Goal: Communication & Community: Share content

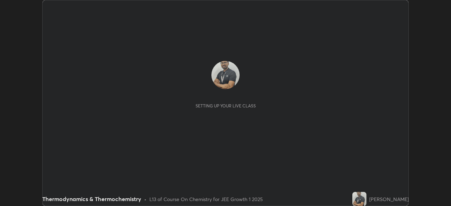
scroll to position [206, 450]
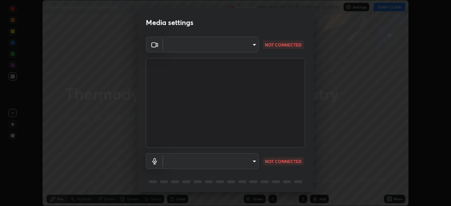
type input "6a58b21e3886260455e3a8f5b68a010b8d66c957dea9152d99a69134fe1af4a5"
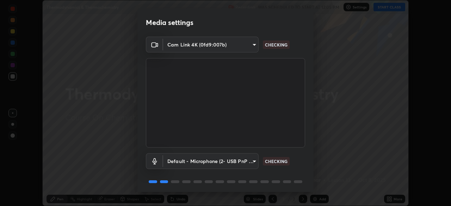
click at [256, 44] on body "Erase all Thermodynamics & Thermochemistry Recording WAS SCHEDULED TO START AT …" at bounding box center [225, 103] width 451 height 206
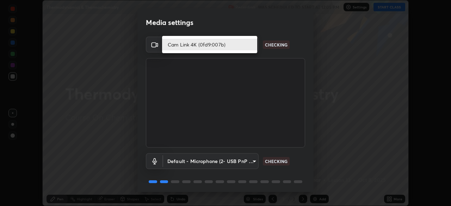
click at [228, 47] on li "Cam Link 4K (0fd9:007b)" at bounding box center [209, 45] width 95 height 12
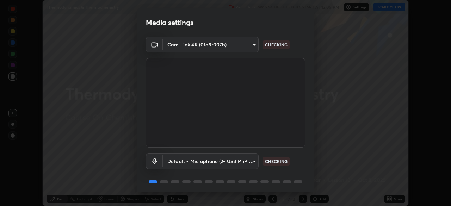
click at [253, 162] on body "Erase all Thermodynamics & Thermochemistry Recording WAS SCHEDULED TO START AT …" at bounding box center [225, 103] width 451 height 206
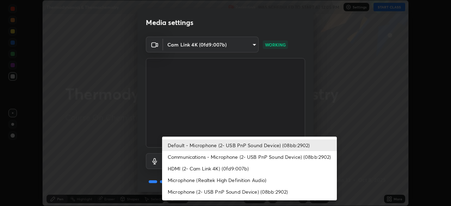
click at [257, 159] on li "Communications - Microphone (2- USB PnP Sound Device) (08bb:2902)" at bounding box center [249, 157] width 175 height 12
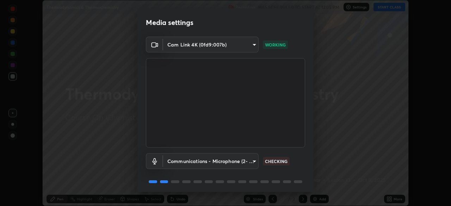
scroll to position [25, 0]
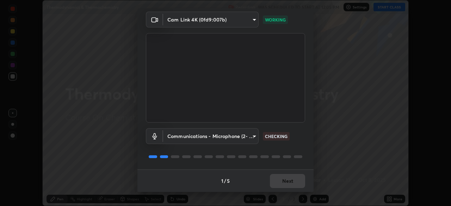
click at [254, 137] on body "Erase all Thermodynamics & Thermochemistry Recording WAS SCHEDULED TO START AT …" at bounding box center [225, 103] width 451 height 206
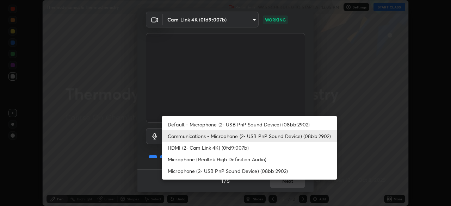
click at [257, 123] on li "Default - Microphone (2- USB PnP Sound Device) (08bb:2902)" at bounding box center [249, 125] width 175 height 12
type input "default"
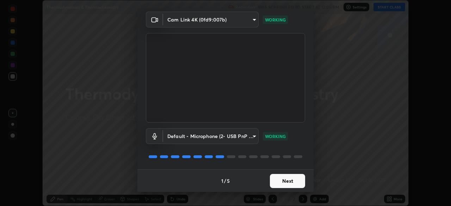
click at [283, 178] on button "Next" at bounding box center [287, 181] width 35 height 14
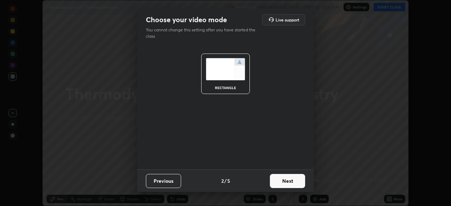
click at [282, 181] on button "Next" at bounding box center [287, 181] width 35 height 14
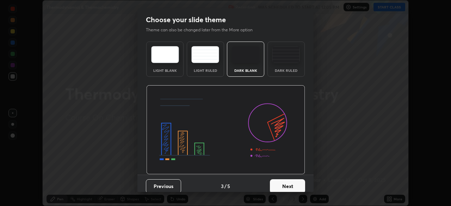
click at [284, 181] on button "Next" at bounding box center [287, 186] width 35 height 14
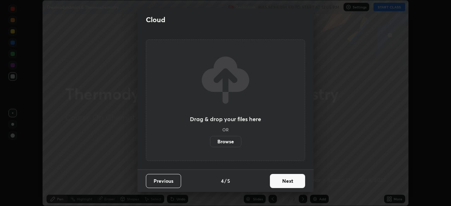
click at [284, 183] on button "Next" at bounding box center [287, 181] width 35 height 14
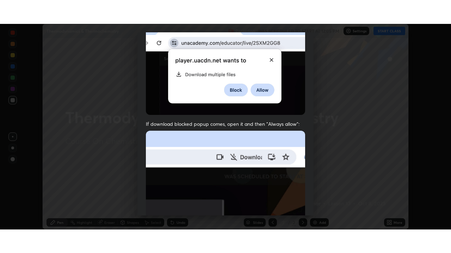
scroll to position [169, 0]
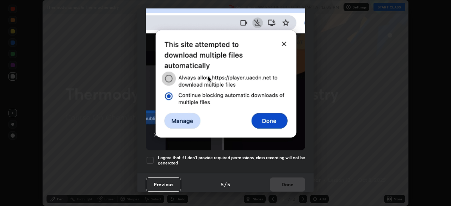
click at [150, 156] on div at bounding box center [150, 160] width 8 height 8
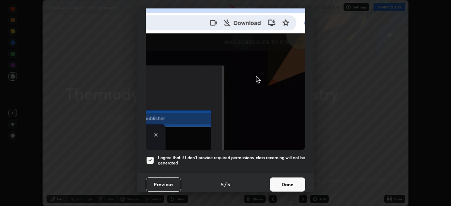
click at [284, 182] on button "Done" at bounding box center [287, 184] width 35 height 14
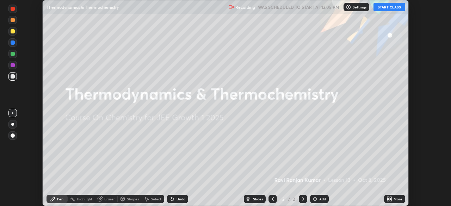
click at [391, 8] on button "START CLASS" at bounding box center [389, 7] width 32 height 8
click at [388, 197] on icon at bounding box center [388, 198] width 2 height 2
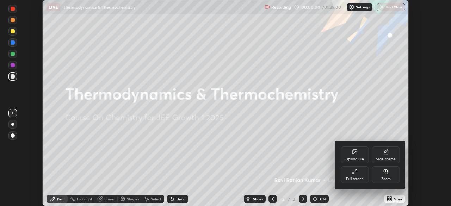
click at [359, 171] on div "Full screen" at bounding box center [354, 174] width 28 height 17
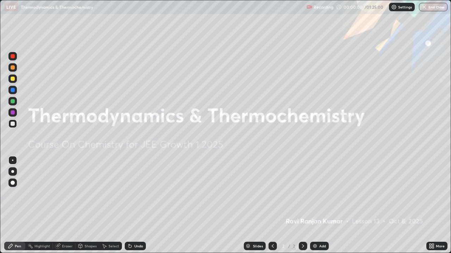
scroll to position [253, 451]
click at [314, 206] on img at bounding box center [315, 247] width 6 height 6
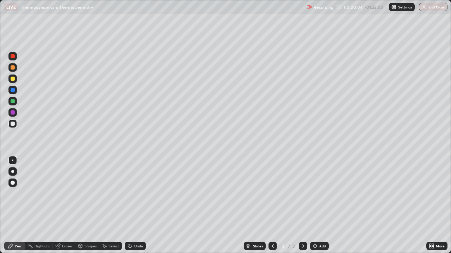
click at [13, 80] on div at bounding box center [13, 79] width 4 height 4
click at [313, 206] on img at bounding box center [315, 247] width 6 height 6
click at [12, 79] on div at bounding box center [13, 79] width 4 height 4
click at [314, 206] on img at bounding box center [315, 247] width 6 height 6
click at [12, 69] on div at bounding box center [13, 67] width 4 height 4
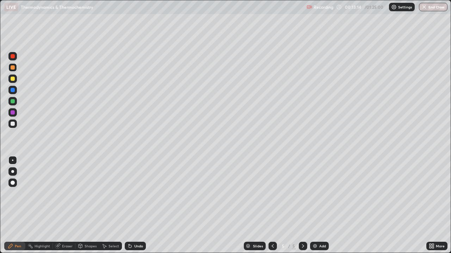
click at [12, 80] on div at bounding box center [13, 79] width 4 height 4
click at [12, 67] on div at bounding box center [13, 67] width 4 height 4
click at [137, 206] on div "Undo" at bounding box center [138, 247] width 9 height 4
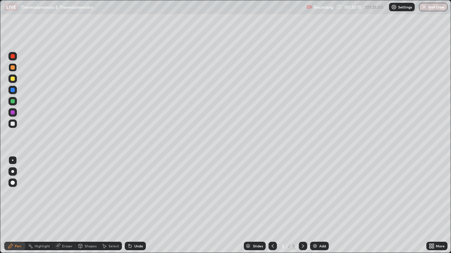
click at [313, 206] on img at bounding box center [315, 247] width 6 height 6
click at [136, 206] on div "Undo" at bounding box center [138, 247] width 9 height 4
click at [271, 206] on icon at bounding box center [273, 247] width 6 height 6
click at [13, 125] on div at bounding box center [13, 124] width 4 height 4
click at [302, 206] on icon at bounding box center [303, 247] width 6 height 6
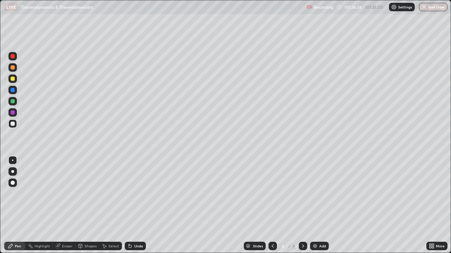
click at [272, 206] on icon at bounding box center [273, 247] width 6 height 6
click at [302, 206] on icon at bounding box center [303, 247] width 6 height 6
click at [272, 206] on div at bounding box center [272, 246] width 8 height 8
click at [302, 206] on icon at bounding box center [303, 247] width 6 height 6
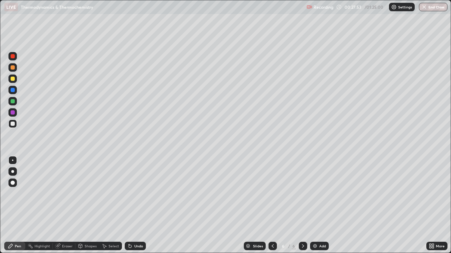
click at [272, 206] on icon at bounding box center [273, 247] width 6 height 6
click at [302, 206] on icon at bounding box center [303, 247] width 6 height 6
click at [271, 206] on icon at bounding box center [273, 247] width 6 height 6
click at [135, 206] on div "Undo" at bounding box center [138, 247] width 9 height 4
click at [137, 206] on div "Undo" at bounding box center [138, 247] width 9 height 4
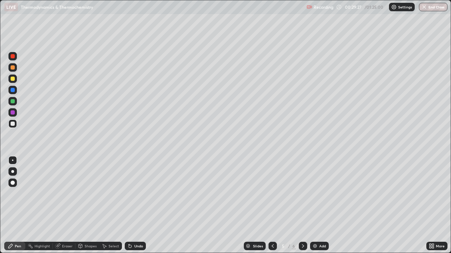
click at [136, 206] on div "Undo" at bounding box center [138, 247] width 9 height 4
click at [135, 206] on div "Undo" at bounding box center [138, 247] width 9 height 4
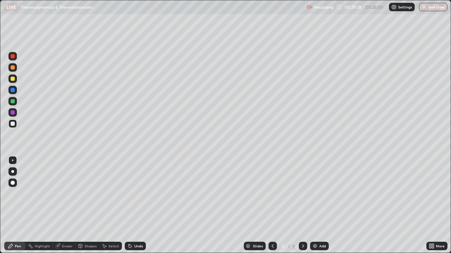
click at [135, 206] on div "Undo" at bounding box center [138, 247] width 9 height 4
click at [134, 206] on div "Undo" at bounding box center [138, 247] width 9 height 4
click at [302, 206] on icon at bounding box center [303, 247] width 2 height 4
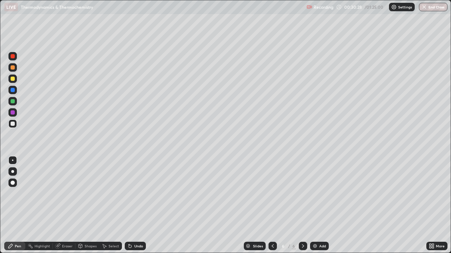
click at [275, 206] on div at bounding box center [272, 246] width 8 height 14
click at [304, 206] on icon at bounding box center [303, 247] width 6 height 6
click at [272, 206] on icon at bounding box center [273, 247] width 6 height 6
click at [300, 206] on icon at bounding box center [303, 247] width 6 height 6
click at [313, 206] on img at bounding box center [315, 247] width 6 height 6
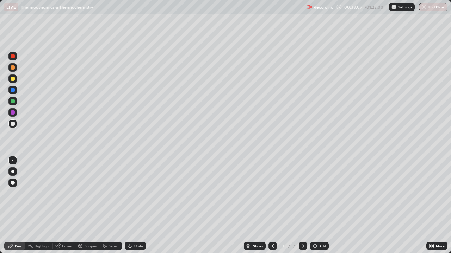
click at [271, 206] on icon at bounding box center [273, 247] width 6 height 6
click at [272, 206] on icon at bounding box center [273, 247] width 6 height 6
click at [302, 206] on icon at bounding box center [303, 247] width 2 height 4
click at [302, 206] on icon at bounding box center [303, 247] width 6 height 6
click at [142, 206] on div "Undo" at bounding box center [135, 246] width 21 height 8
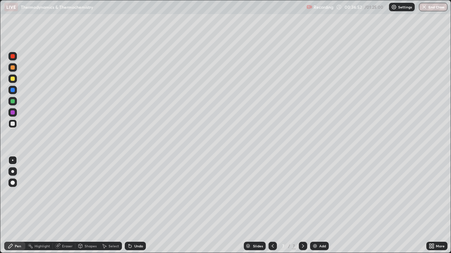
click at [14, 81] on div at bounding box center [12, 79] width 8 height 8
click at [13, 100] on div at bounding box center [13, 101] width 4 height 4
click at [13, 124] on div at bounding box center [13, 124] width 4 height 4
click at [12, 76] on div at bounding box center [12, 79] width 8 height 8
click at [13, 102] on div at bounding box center [13, 101] width 4 height 4
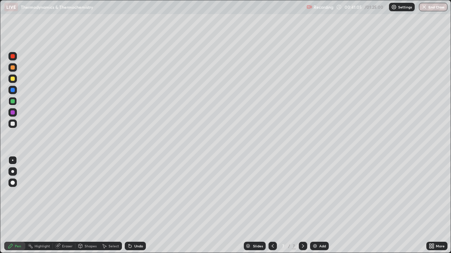
click at [13, 123] on div at bounding box center [13, 124] width 4 height 4
click at [18, 81] on div at bounding box center [12, 78] width 11 height 11
click at [69, 206] on div "Eraser" at bounding box center [67, 247] width 11 height 4
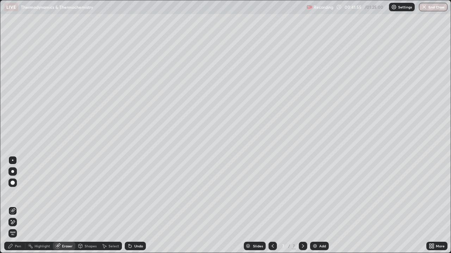
click at [18, 206] on div "Pen" at bounding box center [14, 246] width 21 height 8
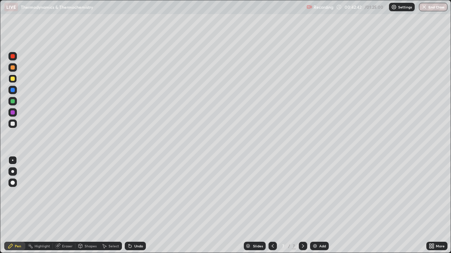
click at [13, 101] on div at bounding box center [13, 101] width 4 height 4
click at [13, 68] on div at bounding box center [13, 67] width 4 height 4
click at [12, 113] on div at bounding box center [13, 113] width 4 height 4
click at [14, 90] on div at bounding box center [13, 90] width 4 height 4
click at [136, 206] on div "Undo" at bounding box center [138, 247] width 9 height 4
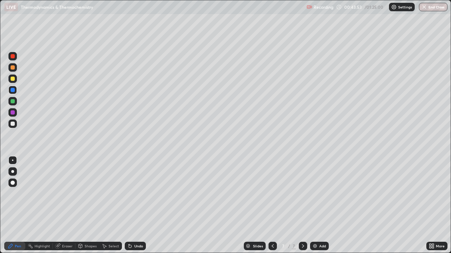
click at [134, 206] on div "Undo" at bounding box center [138, 247] width 9 height 4
click at [139, 206] on div "Undo" at bounding box center [135, 246] width 21 height 8
click at [140, 206] on div "Undo" at bounding box center [138, 247] width 9 height 4
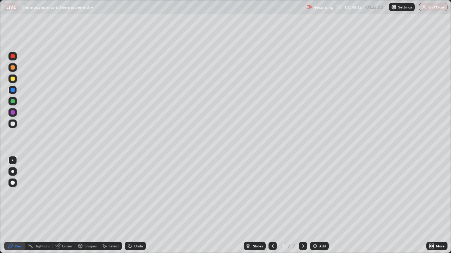
click at [313, 206] on img at bounding box center [315, 247] width 6 height 6
click at [11, 79] on div at bounding box center [13, 79] width 4 height 4
click at [134, 206] on div "Undo" at bounding box center [138, 247] width 9 height 4
click at [138, 206] on div "Undo" at bounding box center [138, 247] width 9 height 4
click at [137, 206] on div "Undo" at bounding box center [138, 247] width 9 height 4
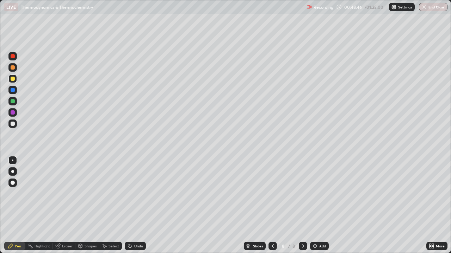
click at [13, 103] on div at bounding box center [13, 101] width 4 height 4
click at [140, 206] on div "Undo" at bounding box center [138, 247] width 9 height 4
click at [136, 206] on div "Undo" at bounding box center [138, 247] width 9 height 4
click at [138, 206] on div "Undo" at bounding box center [138, 247] width 9 height 4
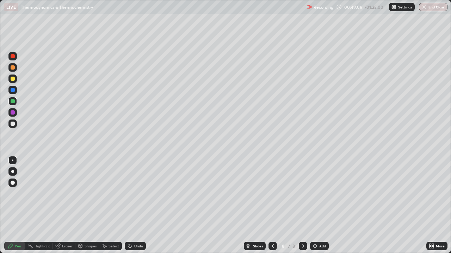
click at [136, 206] on div "Undo" at bounding box center [135, 246] width 21 height 8
click at [134, 206] on div "Undo" at bounding box center [138, 247] width 9 height 4
click at [11, 125] on div at bounding box center [13, 124] width 4 height 4
click at [20, 116] on div "Erase all" at bounding box center [12, 126] width 17 height 225
click at [12, 124] on div at bounding box center [13, 124] width 4 height 4
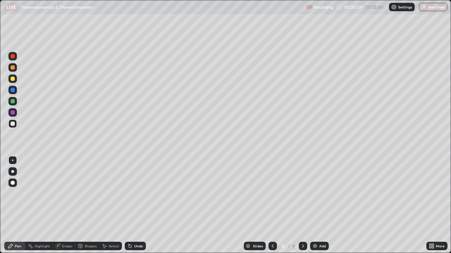
click at [20, 119] on div "Erase all" at bounding box center [12, 126] width 17 height 225
click at [139, 206] on div "Undo" at bounding box center [135, 246] width 21 height 8
click at [139, 206] on div "Undo" at bounding box center [138, 247] width 9 height 4
click at [138, 206] on div "Undo" at bounding box center [138, 247] width 9 height 4
click at [137, 206] on div "Undo" at bounding box center [138, 247] width 9 height 4
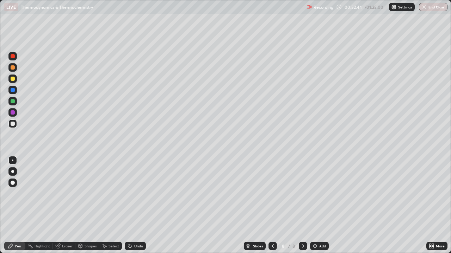
click at [136, 206] on div "Undo" at bounding box center [135, 246] width 21 height 8
click at [138, 206] on div "Undo" at bounding box center [135, 246] width 21 height 8
click at [137, 206] on div "Undo" at bounding box center [135, 246] width 21 height 8
click at [65, 206] on div "Eraser" at bounding box center [67, 247] width 11 height 4
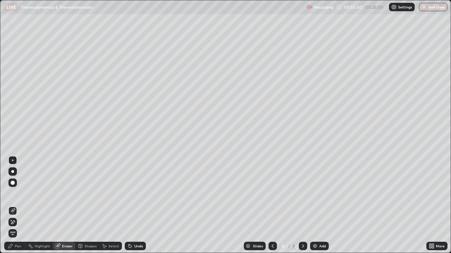
click at [15, 206] on div "Pen" at bounding box center [14, 246] width 21 height 8
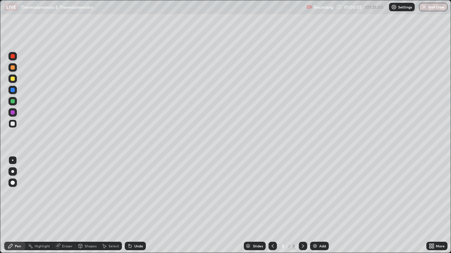
click at [312, 206] on img at bounding box center [315, 247] width 6 height 6
click at [137, 206] on div "Undo" at bounding box center [138, 247] width 9 height 4
click at [270, 206] on icon at bounding box center [273, 247] width 6 height 6
click at [302, 206] on icon at bounding box center [303, 247] width 2 height 4
click at [138, 206] on div "Undo" at bounding box center [138, 247] width 9 height 4
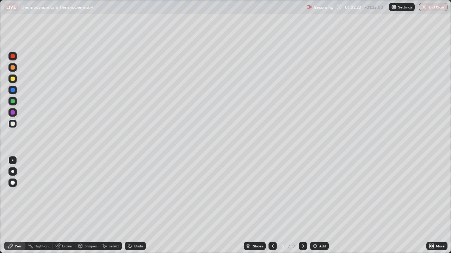
click at [270, 206] on icon at bounding box center [273, 247] width 6 height 6
click at [301, 206] on icon at bounding box center [303, 247] width 6 height 6
click at [65, 206] on div "Eraser" at bounding box center [67, 247] width 11 height 4
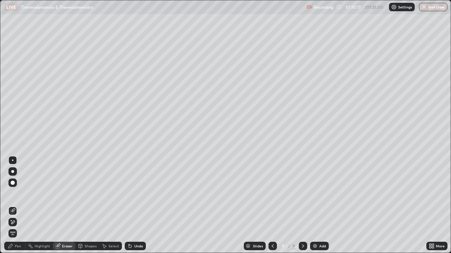
click at [17, 206] on div "Pen" at bounding box center [18, 247] width 6 height 4
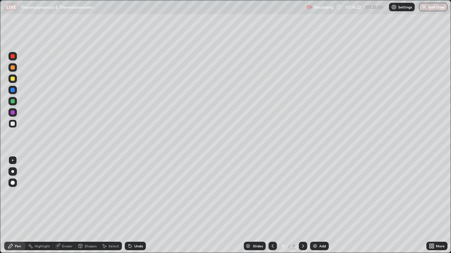
click at [13, 80] on div at bounding box center [13, 79] width 4 height 4
click at [438, 7] on button "End Class" at bounding box center [433, 7] width 29 height 8
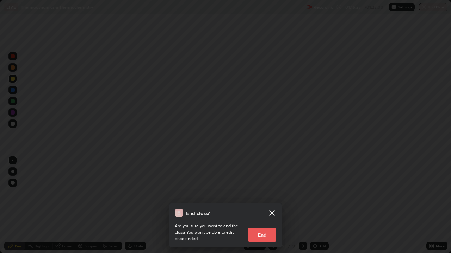
click at [268, 206] on button "End" at bounding box center [262, 235] width 28 height 14
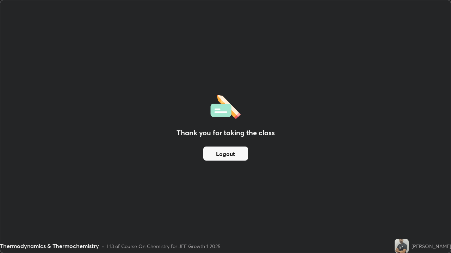
click at [244, 156] on button "Logout" at bounding box center [225, 154] width 45 height 14
